Goal: Task Accomplishment & Management: Use online tool/utility

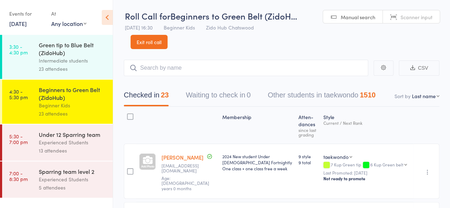
click at [98, 139] on div "Experienced Students" at bounding box center [73, 142] width 68 height 8
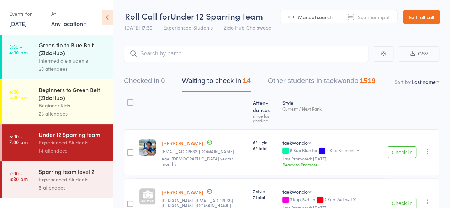
drag, startPoint x: 401, startPoint y: 142, endPoint x: 410, endPoint y: 139, distance: 9.6
click at [410, 147] on button "Check in" at bounding box center [402, 152] width 28 height 11
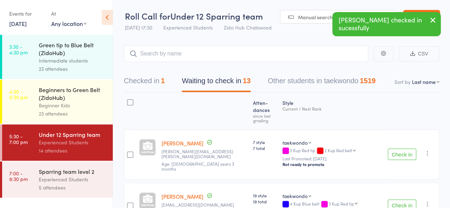
click at [410, 149] on button "Check in" at bounding box center [402, 154] width 28 height 11
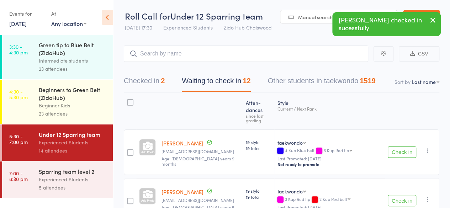
click at [411, 147] on button "Check in" at bounding box center [402, 152] width 28 height 11
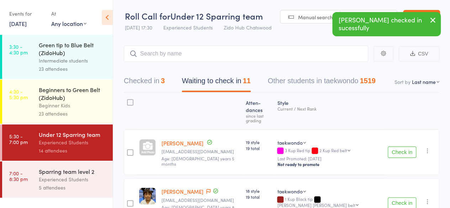
click at [411, 147] on button "Check in" at bounding box center [402, 152] width 28 height 11
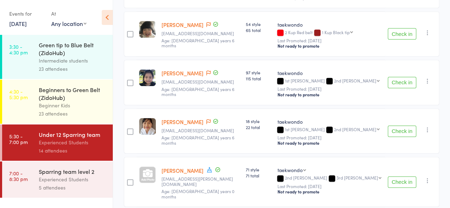
scroll to position [173, 0]
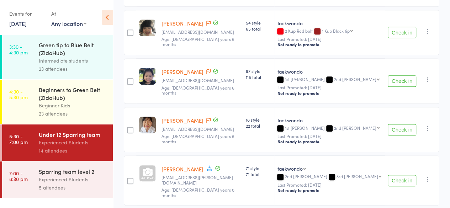
click at [410, 175] on button "Check in" at bounding box center [402, 180] width 28 height 11
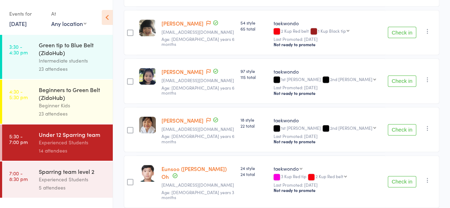
click at [400, 176] on button "Check in" at bounding box center [402, 181] width 28 height 11
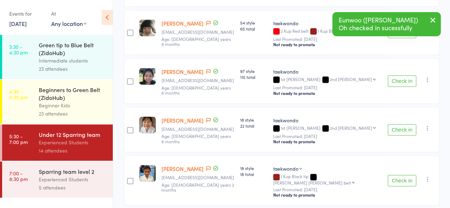
click at [400, 175] on button "Check in" at bounding box center [402, 180] width 28 height 11
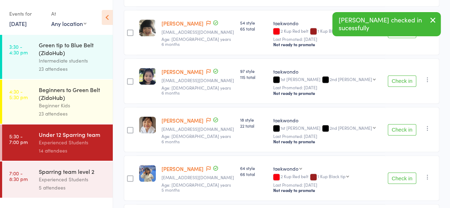
click at [400, 173] on button "Check in" at bounding box center [402, 178] width 28 height 11
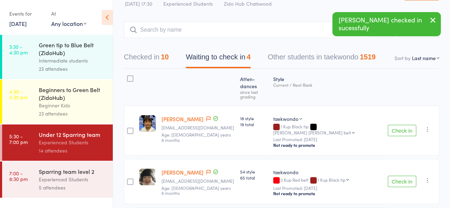
scroll to position [21, 0]
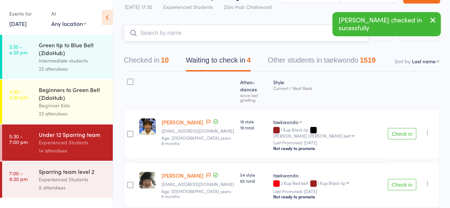
click at [280, 30] on input "search" at bounding box center [246, 33] width 245 height 16
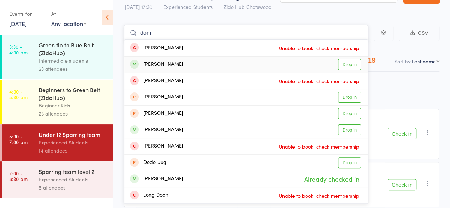
type input "domi"
click at [345, 63] on link "Drop in" at bounding box center [349, 64] width 23 height 11
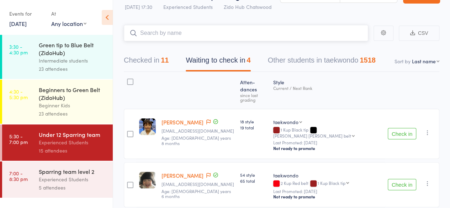
click at [283, 33] on input "search" at bounding box center [246, 33] width 245 height 16
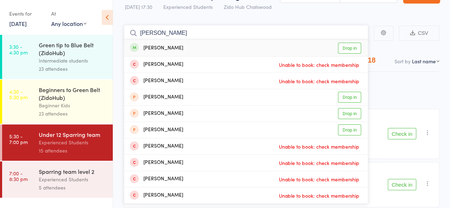
type input "[PERSON_NAME]"
click at [348, 48] on link "Drop in" at bounding box center [349, 48] width 23 height 11
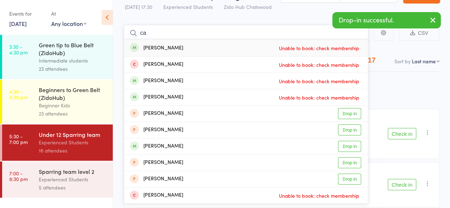
type input "c"
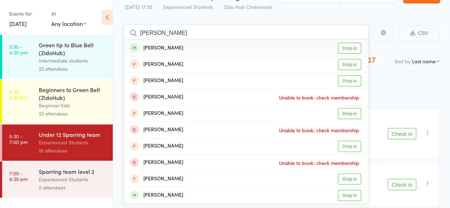
type input "[PERSON_NAME]"
click at [350, 45] on link "Drop in" at bounding box center [349, 48] width 23 height 11
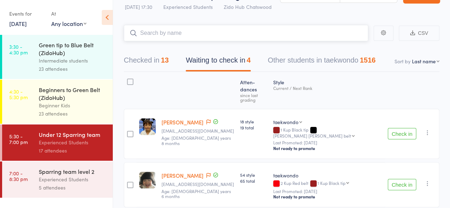
click at [329, 35] on input "search" at bounding box center [246, 33] width 245 height 16
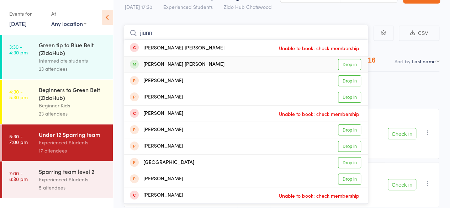
type input "jiunn"
click at [355, 64] on link "Drop in" at bounding box center [349, 64] width 23 height 11
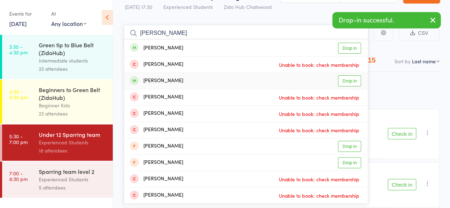
type input "[PERSON_NAME]"
click at [350, 82] on link "Drop in" at bounding box center [349, 80] width 23 height 11
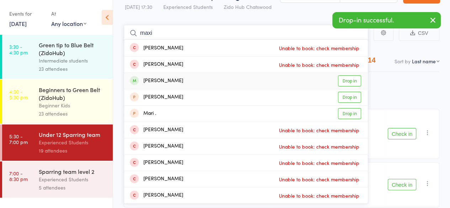
type input "maxi"
click at [350, 82] on link "Drop in" at bounding box center [349, 80] width 23 height 11
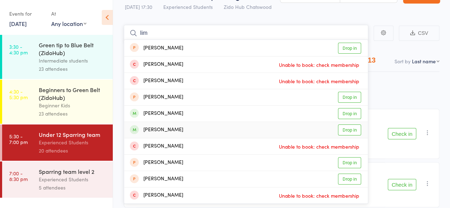
type input "lim"
click at [347, 130] on link "Drop in" at bounding box center [349, 130] width 23 height 11
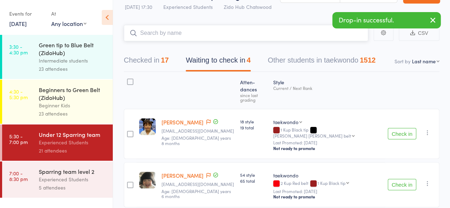
click at [298, 33] on input "search" at bounding box center [246, 33] width 245 height 16
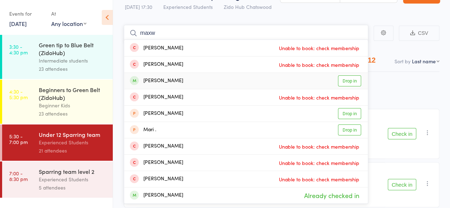
type input "maxw"
click at [344, 79] on link "Drop in" at bounding box center [349, 80] width 23 height 11
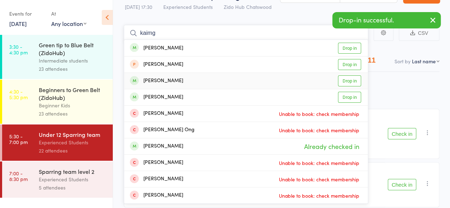
type input "kaimg"
click at [346, 81] on link "Drop in" at bounding box center [349, 80] width 23 height 11
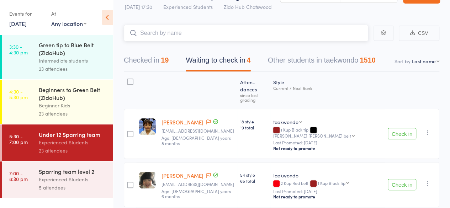
click at [353, 37] on input "search" at bounding box center [246, 33] width 245 height 16
click at [347, 38] on input "search" at bounding box center [246, 33] width 245 height 16
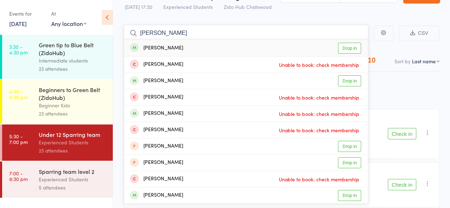
type input "[PERSON_NAME]"
click at [352, 47] on link "Drop in" at bounding box center [349, 48] width 23 height 11
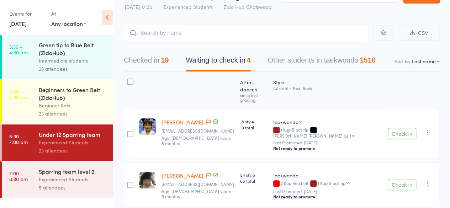
click at [337, 20] on body "Drop-in successful. Roll Call for Under 12 Sparring team [DATE] 17:30 Experienc…" at bounding box center [225, 83] width 450 height 208
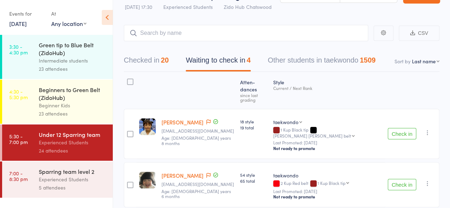
click at [393, 128] on button "Check in" at bounding box center [402, 133] width 28 height 11
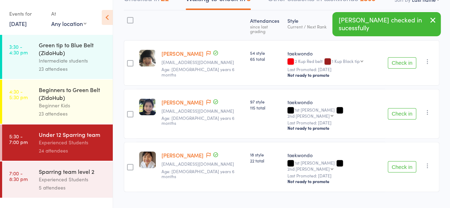
scroll to position [0, 0]
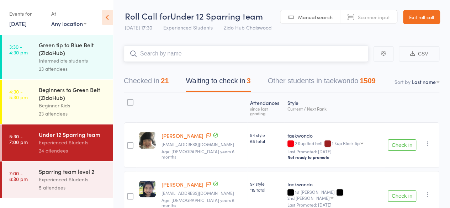
click at [268, 55] on input "search" at bounding box center [246, 54] width 245 height 16
